Goal: Information Seeking & Learning: Learn about a topic

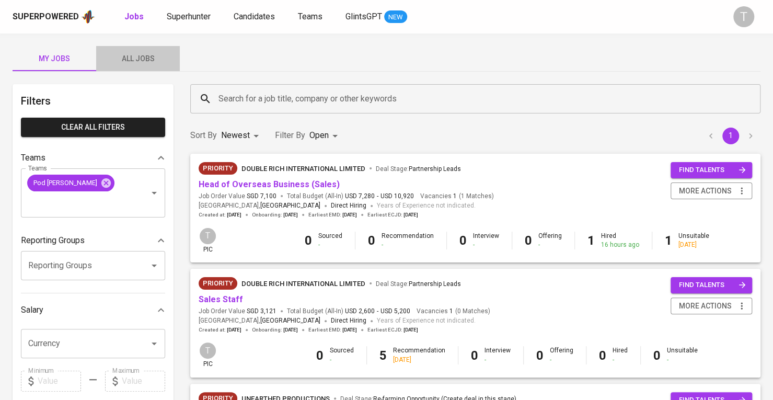
click at [141, 59] on span "All Jobs" at bounding box center [137, 58] width 71 height 13
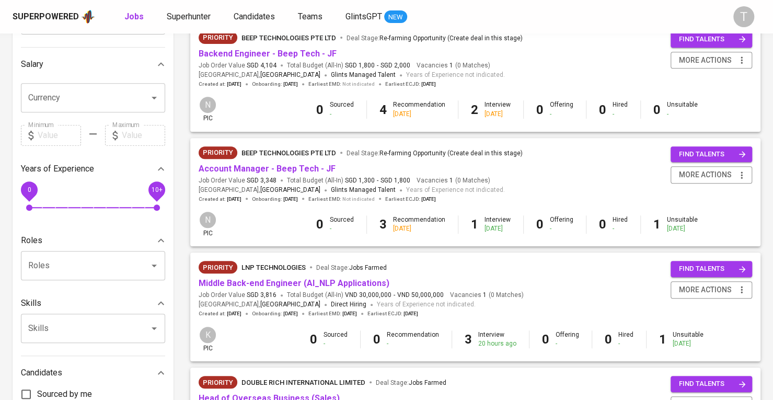
scroll to position [277, 0]
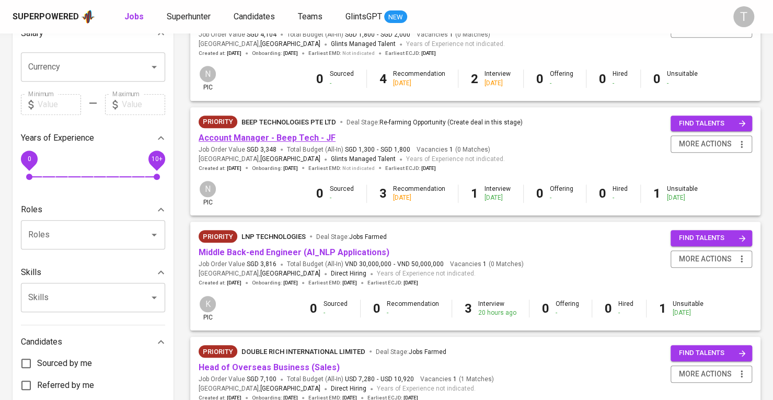
click at [285, 134] on link "Account Manager - Beep Tech - JF" at bounding box center [267, 138] width 137 height 10
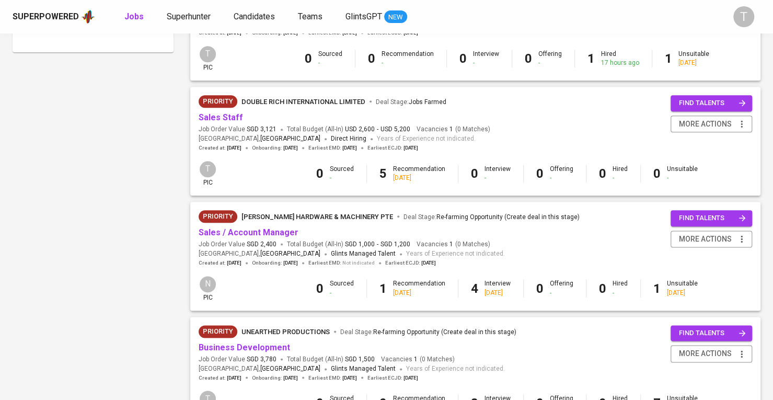
scroll to position [642, 0]
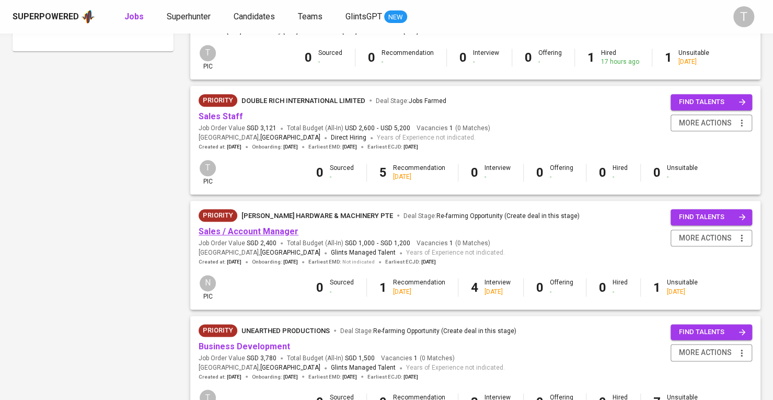
click at [243, 228] on link "Sales / Account Manager" at bounding box center [249, 231] width 100 height 10
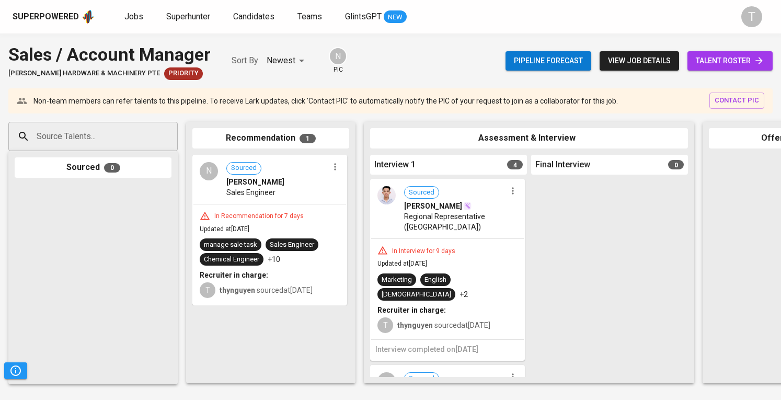
click at [481, 205] on div "[PERSON_NAME]" at bounding box center [455, 206] width 102 height 10
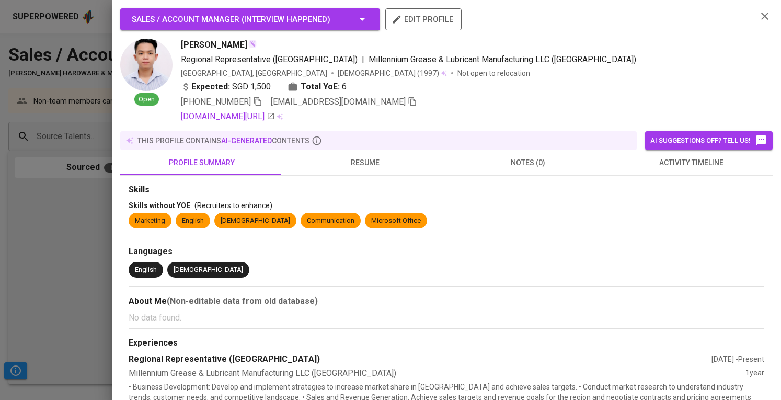
click at [370, 160] on span "resume" at bounding box center [365, 162] width 151 height 13
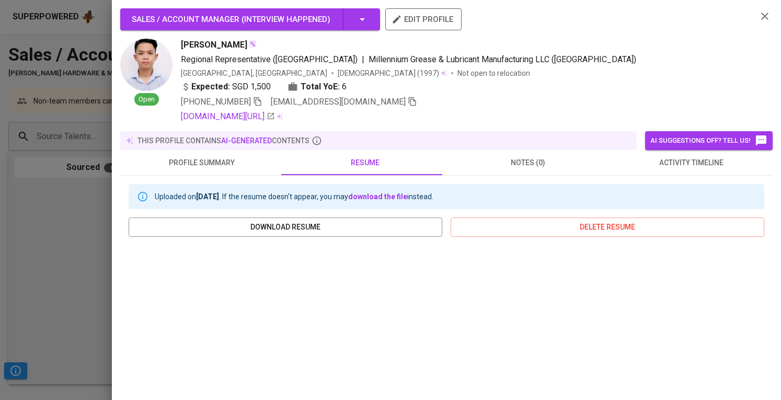
click at [20, 245] on div at bounding box center [390, 200] width 781 height 400
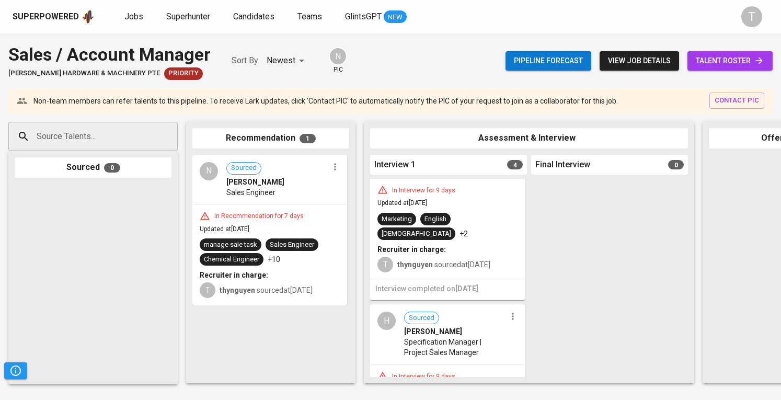
scroll to position [105, 0]
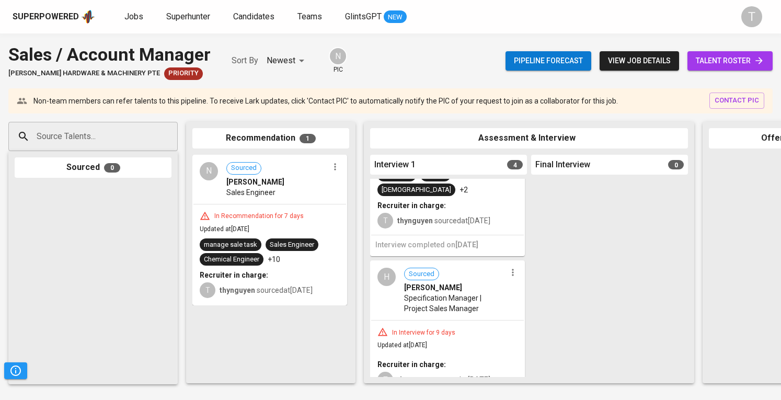
click at [445, 293] on span "Specification Manager | Project Sales Manager" at bounding box center [455, 303] width 102 height 21
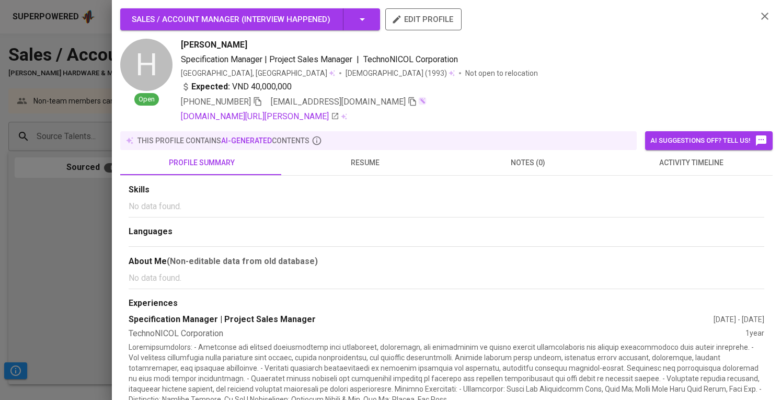
click at [361, 163] on span "resume" at bounding box center [365, 162] width 151 height 13
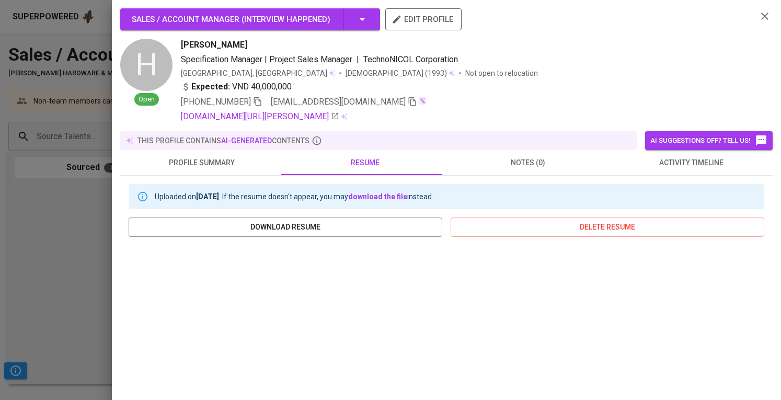
scroll to position [175, 0]
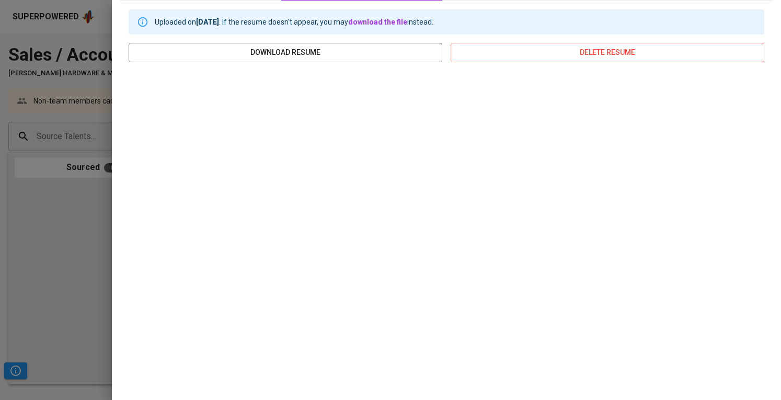
click at [86, 221] on div at bounding box center [390, 200] width 781 height 400
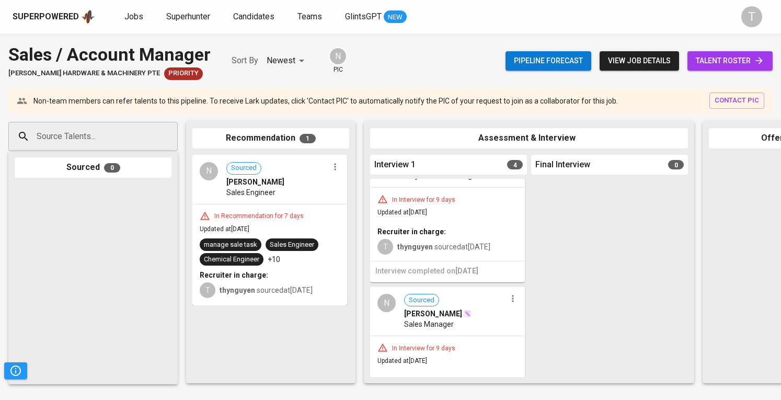
scroll to position [366, 0]
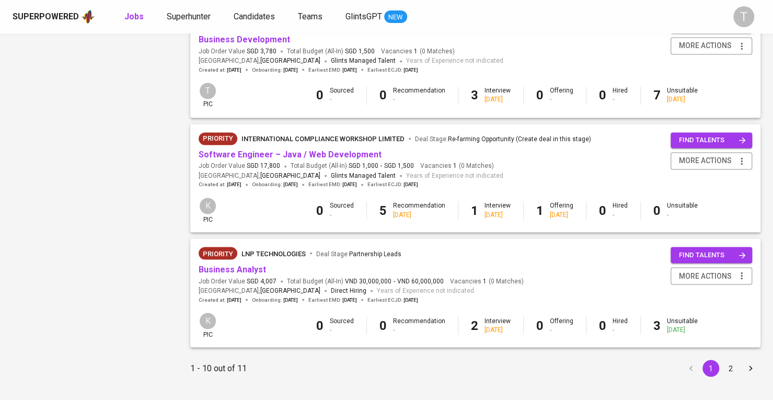
scroll to position [966, 0]
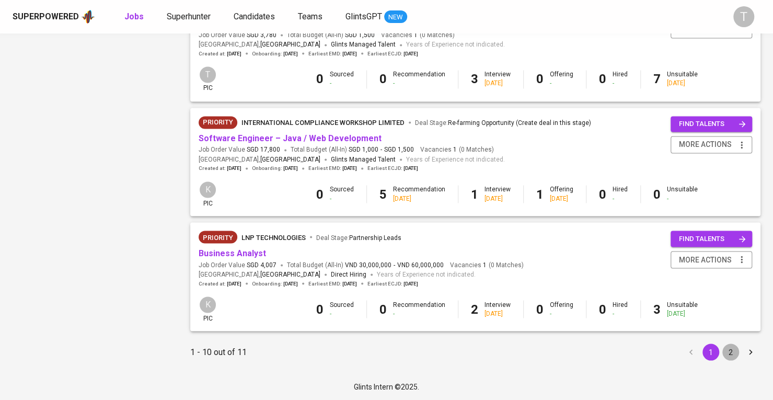
click at [732, 355] on button "2" at bounding box center [730, 351] width 17 height 17
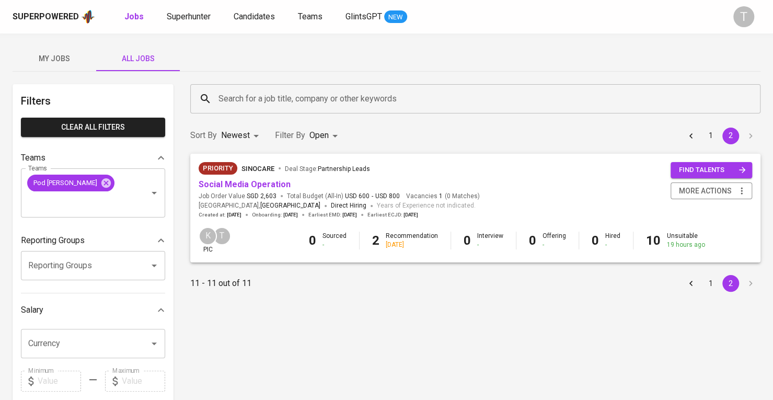
click at [705, 291] on li "1" at bounding box center [711, 283] width 20 height 17
click at [706, 282] on button "1" at bounding box center [711, 283] width 17 height 17
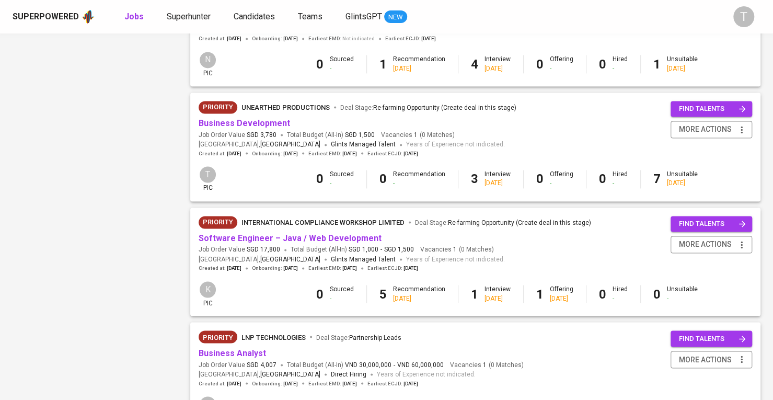
scroll to position [889, 0]
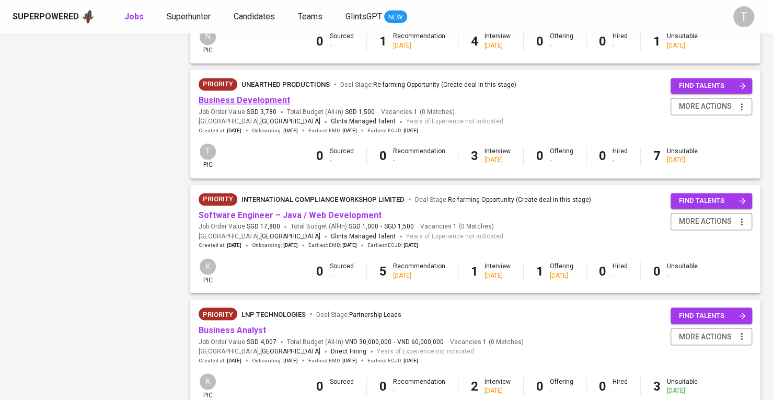
click at [269, 101] on link "Business Development" at bounding box center [244, 100] width 91 height 10
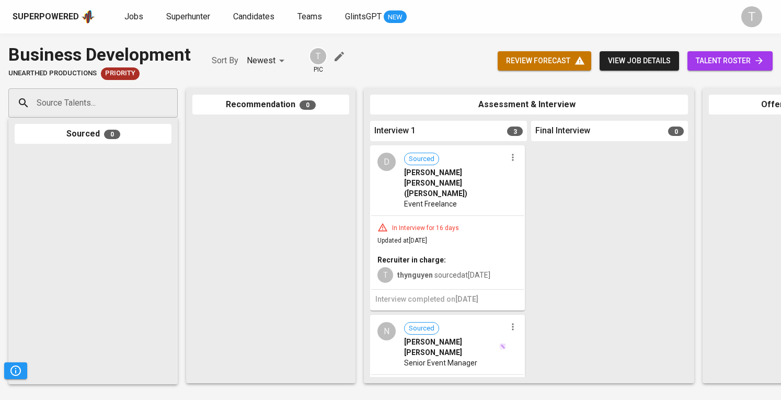
scroll to position [271, 0]
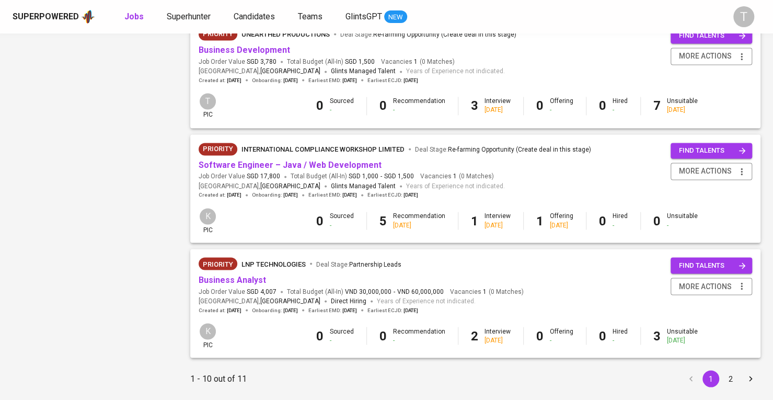
scroll to position [966, 0]
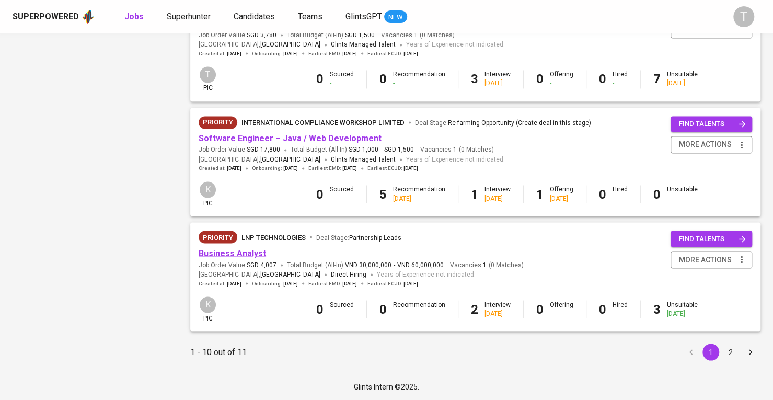
click at [244, 252] on link "Business Analyst" at bounding box center [232, 253] width 67 height 10
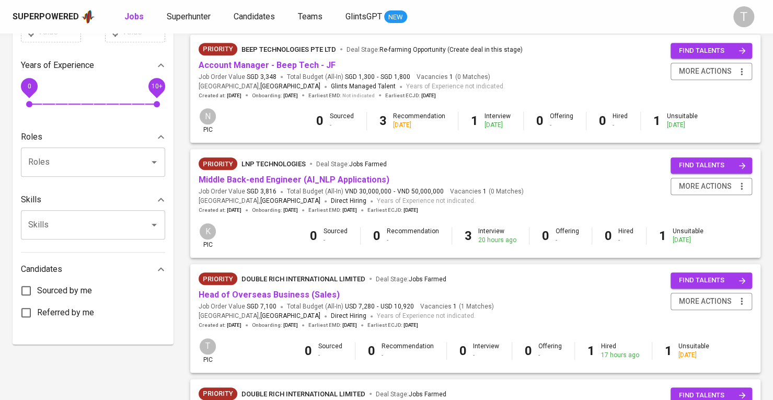
scroll to position [391, 0]
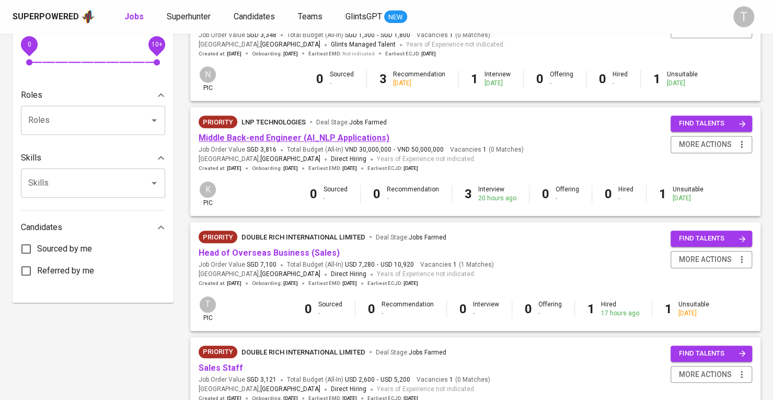
click at [377, 135] on link "Middle Back-end Engineer (AI_NLP Applications)" at bounding box center [294, 138] width 191 height 10
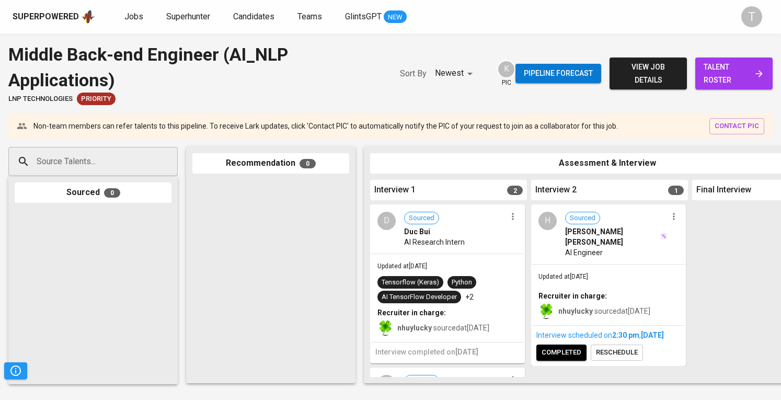
scroll to position [157, 0]
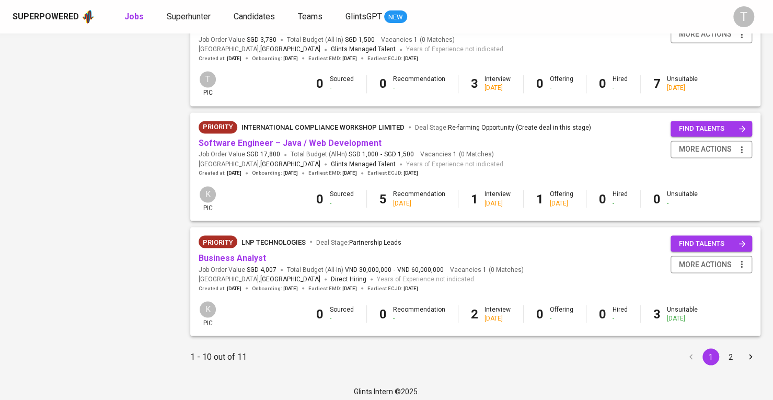
scroll to position [966, 0]
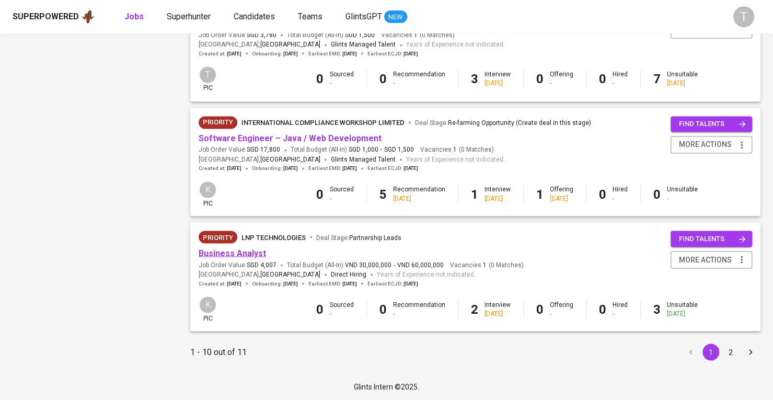
click at [253, 256] on link "Business Analyst" at bounding box center [232, 253] width 67 height 10
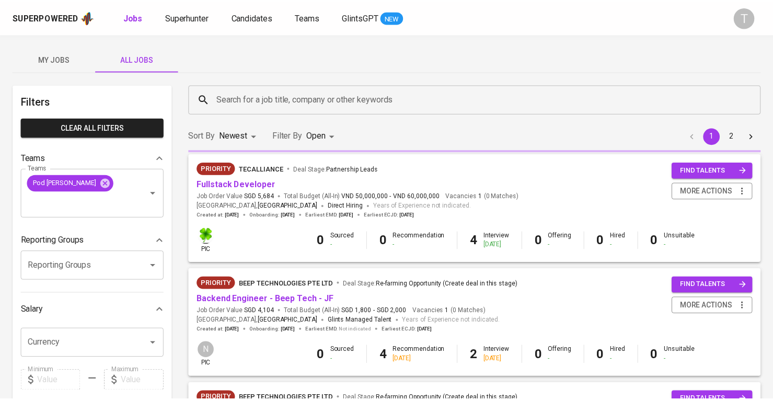
scroll to position [966, 0]
